Goal: Task Accomplishment & Management: Manage account settings

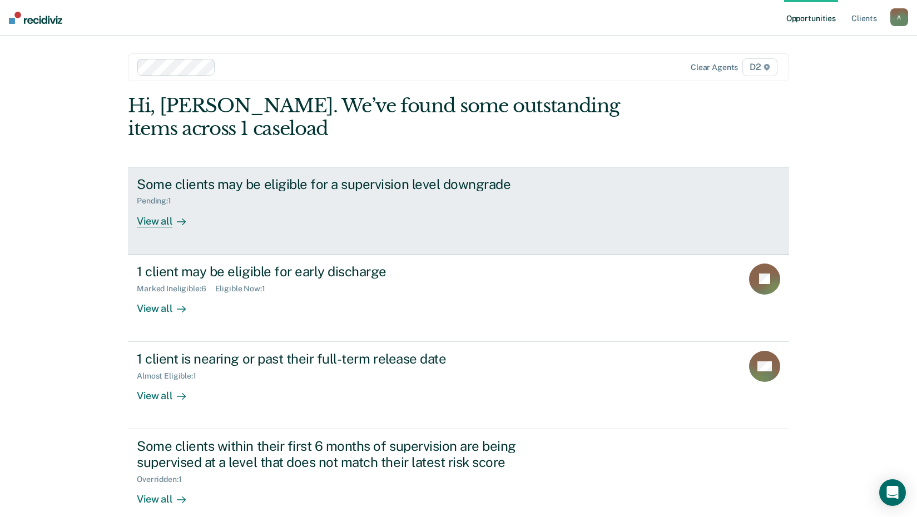
click at [156, 222] on div "View all" at bounding box center [168, 217] width 62 height 22
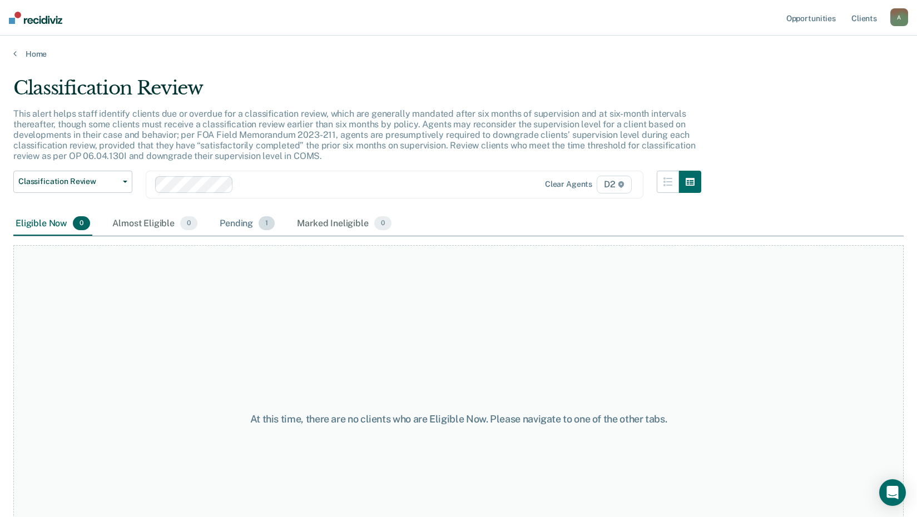
click at [246, 225] on div "Pending 1" at bounding box center [246, 224] width 59 height 24
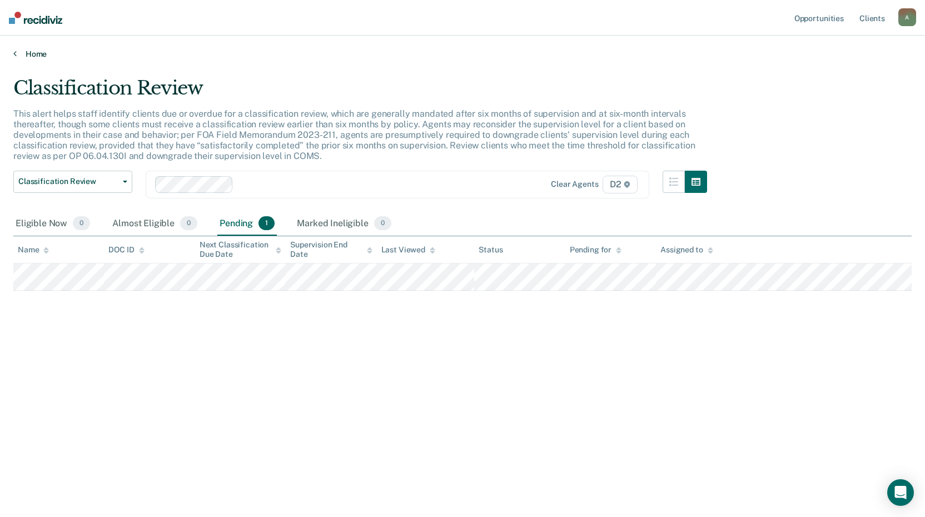
click at [34, 51] on link "Home" at bounding box center [462, 54] width 898 height 10
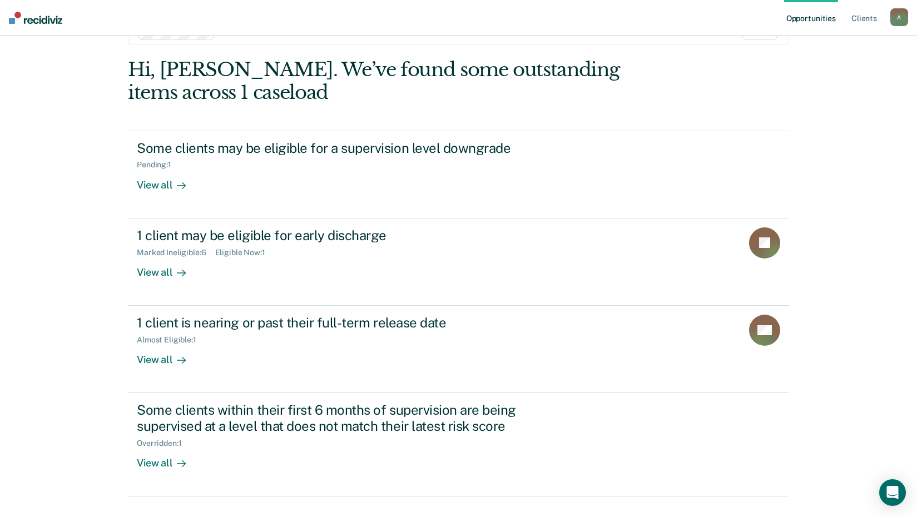
scroll to position [60, 0]
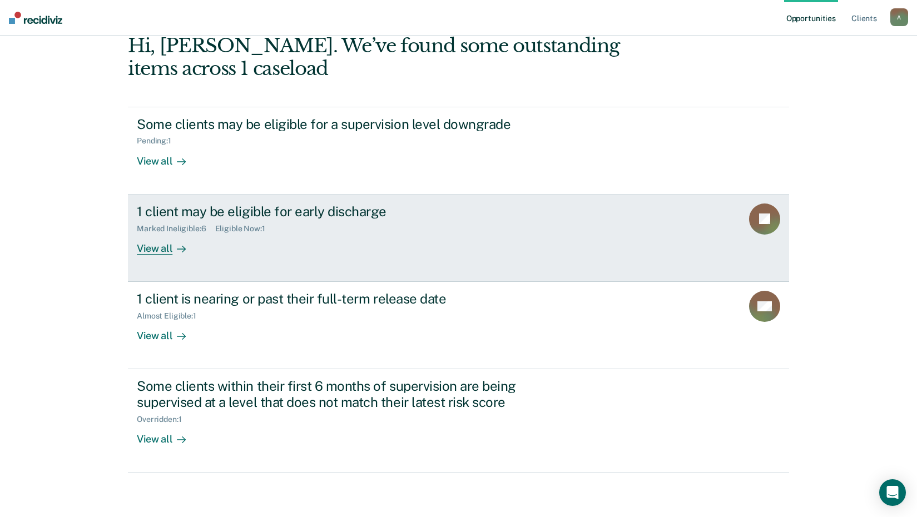
click at [148, 248] on div "View all" at bounding box center [168, 244] width 62 height 22
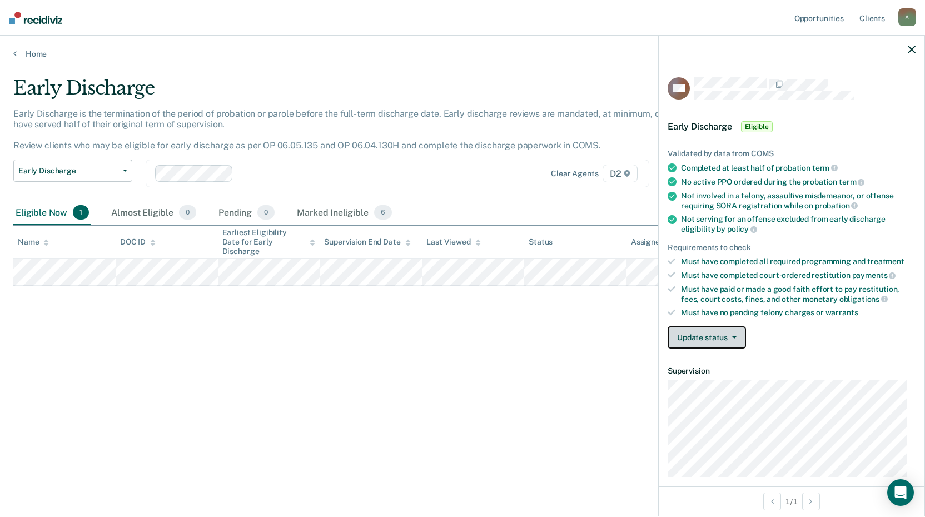
click at [700, 335] on button "Update status" at bounding box center [707, 337] width 78 height 22
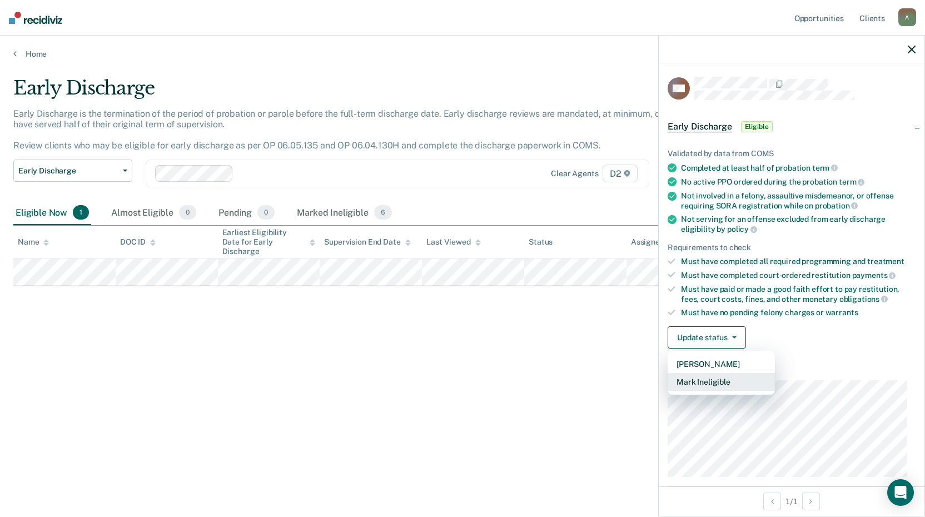
click at [707, 385] on button "Mark Ineligible" at bounding box center [721, 382] width 107 height 18
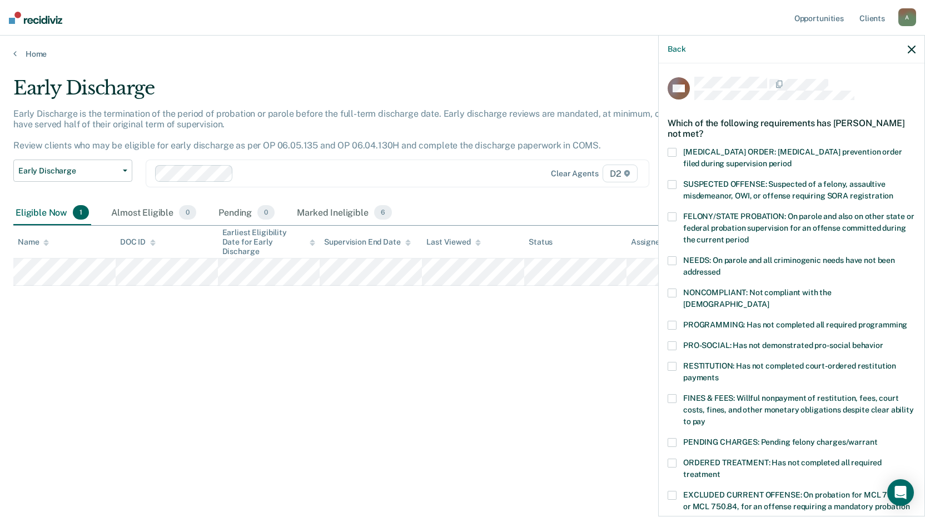
scroll to position [258, 0]
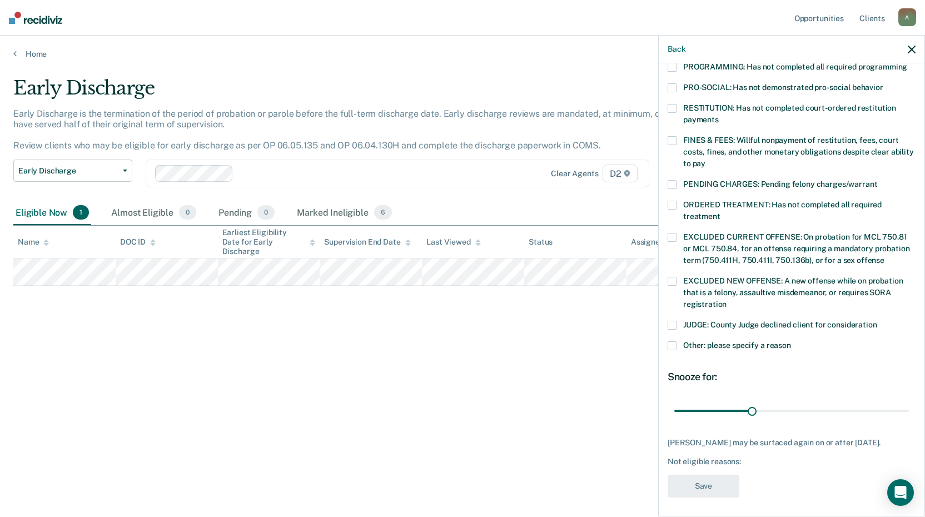
click at [674, 341] on span at bounding box center [672, 345] width 9 height 9
click at [791, 341] on input "Other: please specify a reason" at bounding box center [791, 341] width 0 height 0
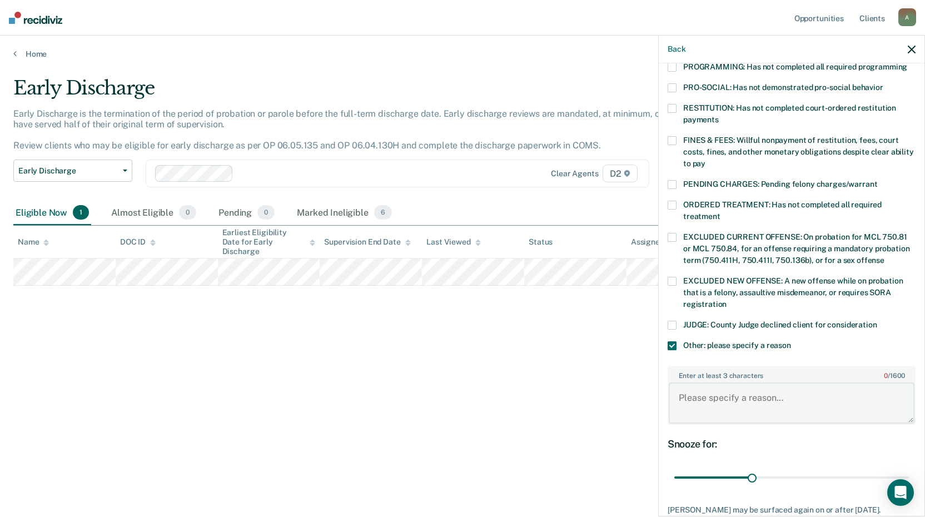
click at [701, 383] on textarea "Enter at least 3 characters 0 / 1600" at bounding box center [792, 403] width 246 height 41
click at [801, 386] on textarea "Recent violation sentencing" at bounding box center [792, 403] width 246 height 41
type textarea "Recent violation sentencing."
drag, startPoint x: 749, startPoint y: 465, endPoint x: 947, endPoint y: 451, distance: 198.4
type input "90"
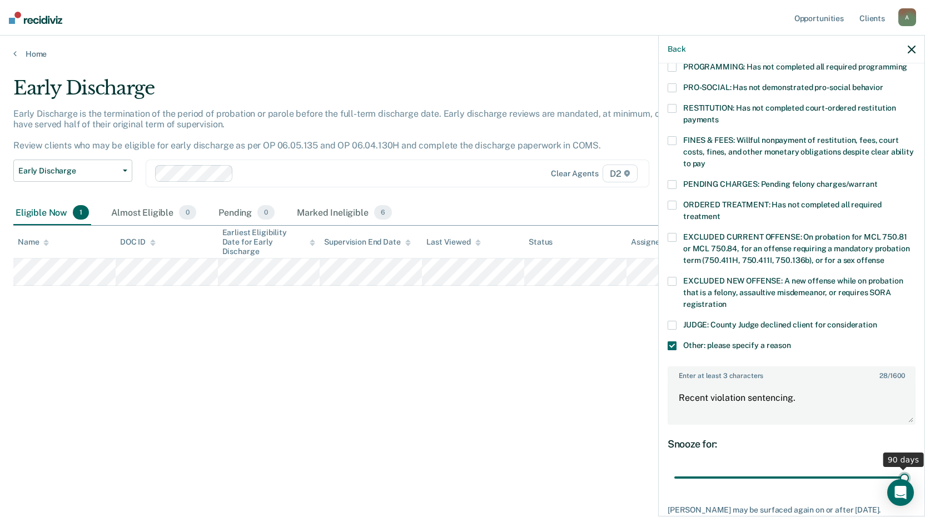
click at [909, 468] on input "range" at bounding box center [791, 477] width 235 height 19
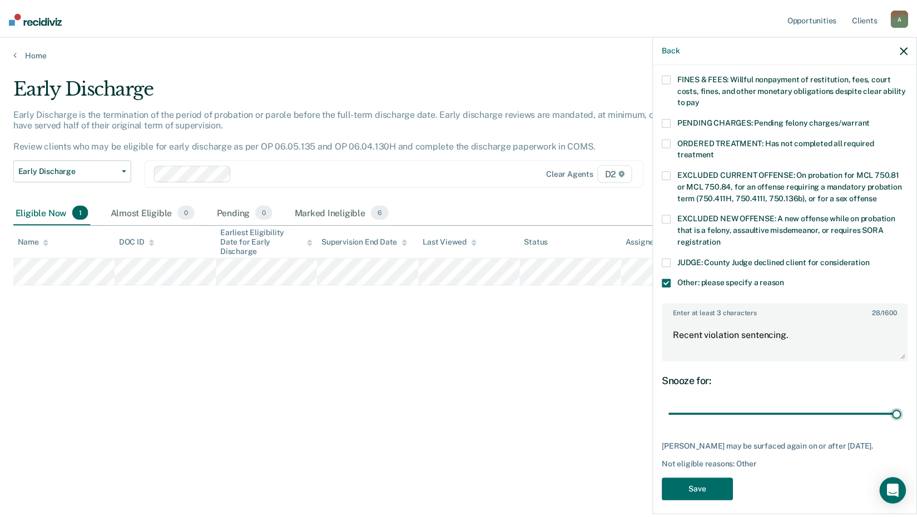
scroll to position [325, 0]
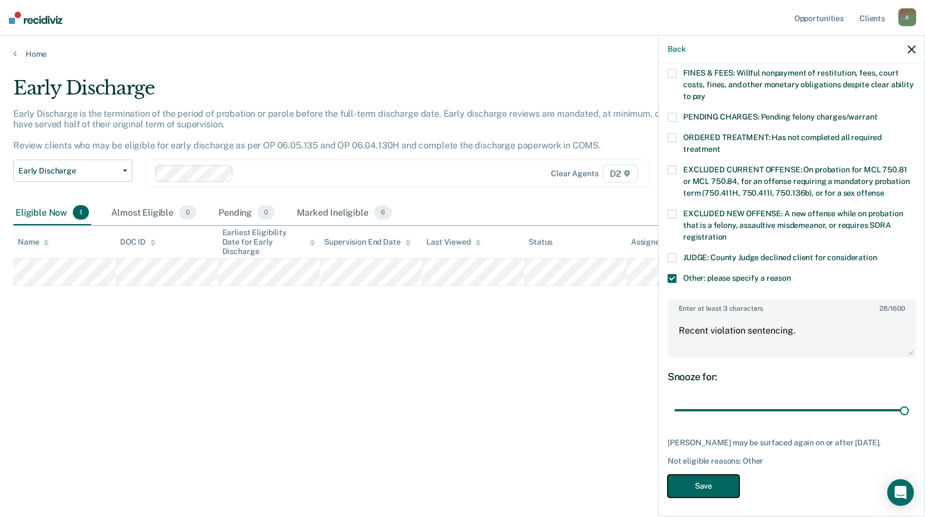
click at [712, 479] on button "Save" at bounding box center [704, 486] width 72 height 23
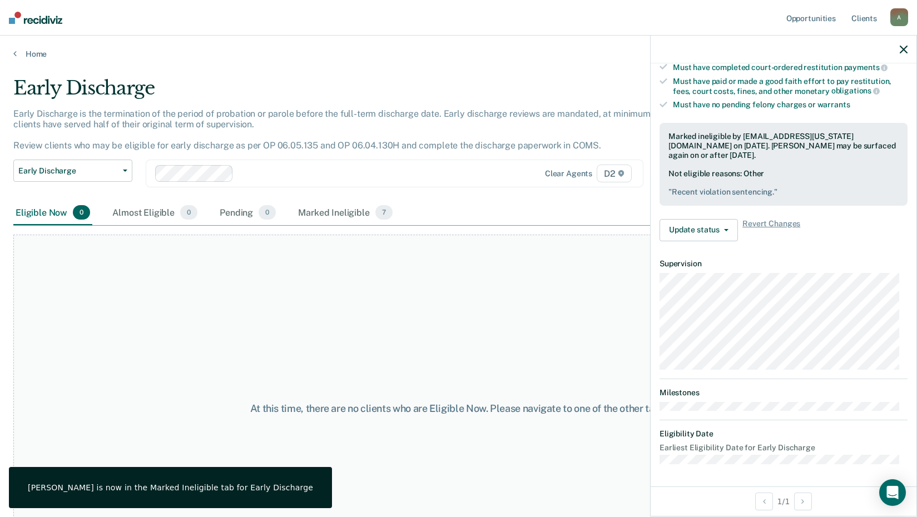
scroll to position [207, 0]
click at [17, 53] on link "Home" at bounding box center [458, 54] width 890 height 10
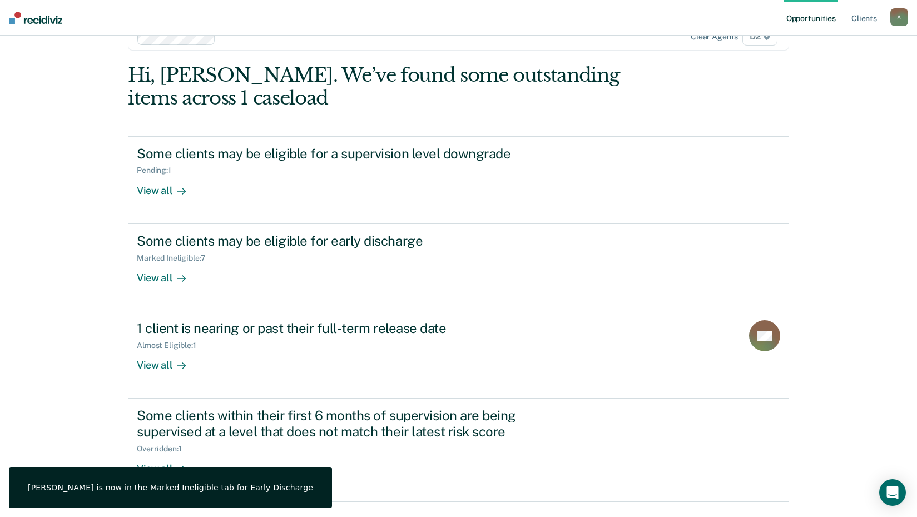
scroll to position [60, 0]
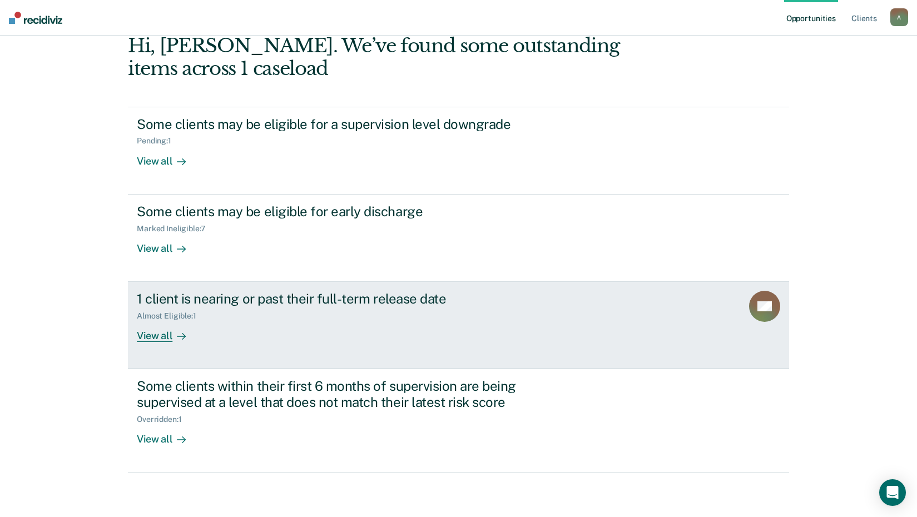
click at [157, 340] on div "View all" at bounding box center [168, 332] width 62 height 22
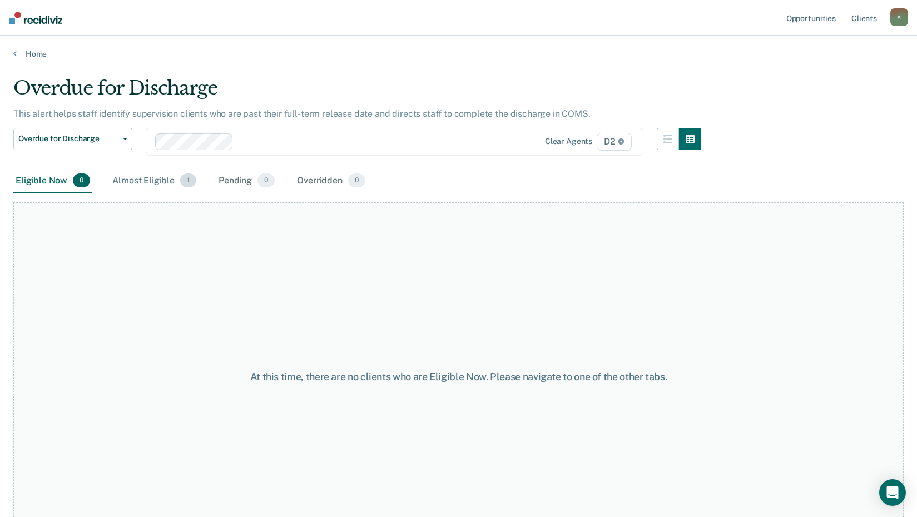
click at [155, 183] on div "Almost Eligible 1" at bounding box center [154, 181] width 88 height 24
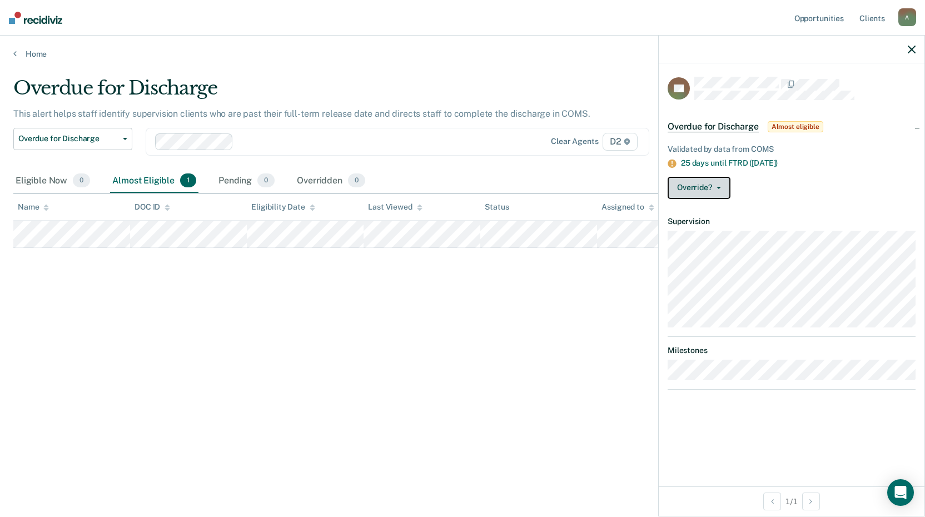
click at [694, 189] on button "Override?" at bounding box center [699, 188] width 63 height 22
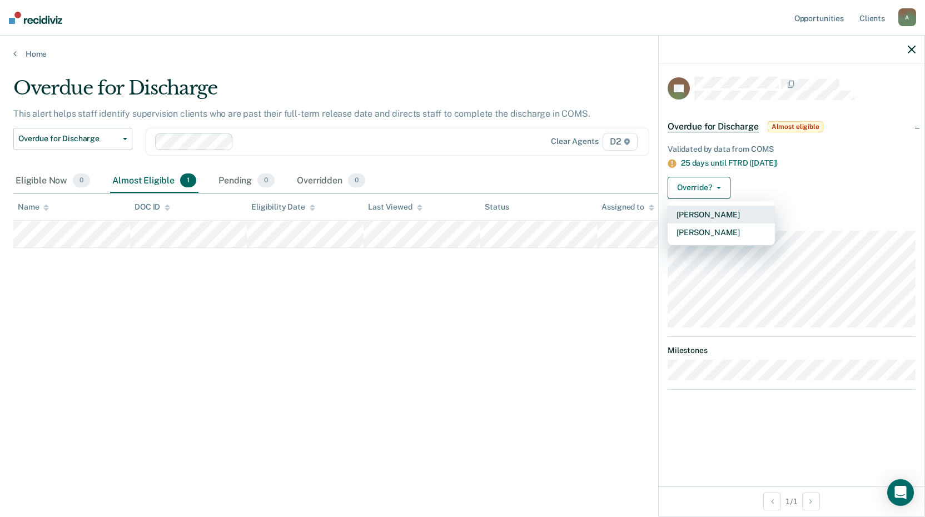
click at [700, 214] on button "[PERSON_NAME]" at bounding box center [721, 215] width 107 height 18
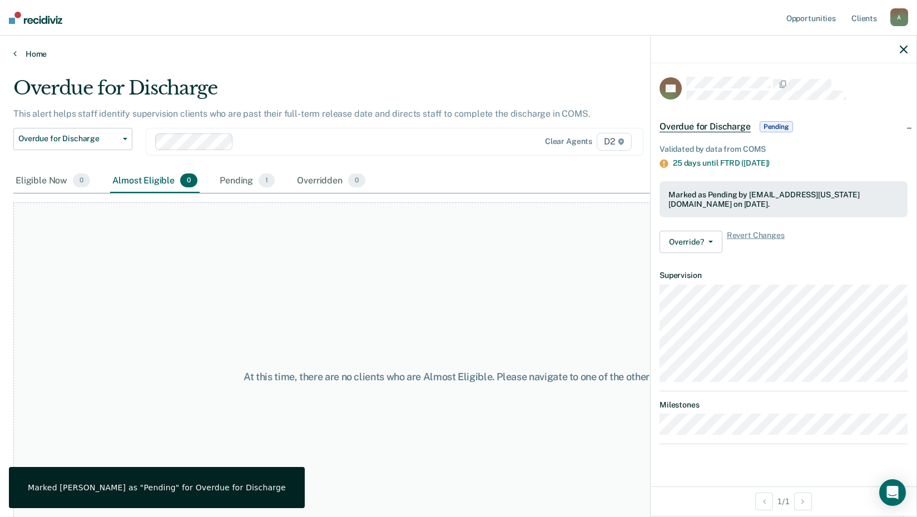
click at [28, 55] on link "Home" at bounding box center [458, 54] width 890 height 10
